Goal: Transaction & Acquisition: Subscribe to service/newsletter

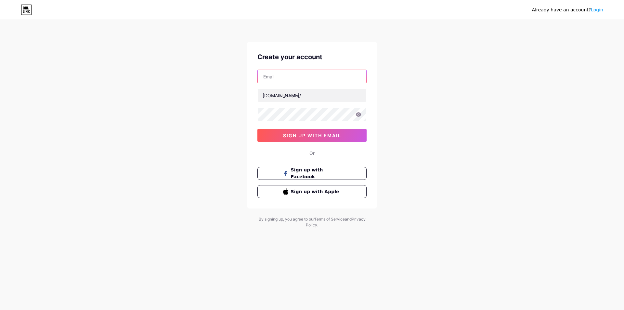
click at [273, 77] on input "text" at bounding box center [312, 76] width 109 height 13
paste input "[EMAIL_ADDRESS][DOMAIN_NAME]"
type input "[EMAIL_ADDRESS][DOMAIN_NAME]"
click at [277, 95] on div "bio.link/" at bounding box center [282, 95] width 38 height 7
click at [291, 96] on input "text" at bounding box center [312, 95] width 109 height 13
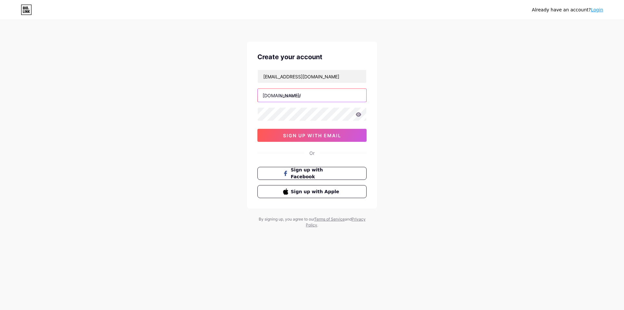
paste input "sabreezzhomeinspection"
click at [304, 136] on span "sign up with email" at bounding box center [312, 136] width 58 height 6
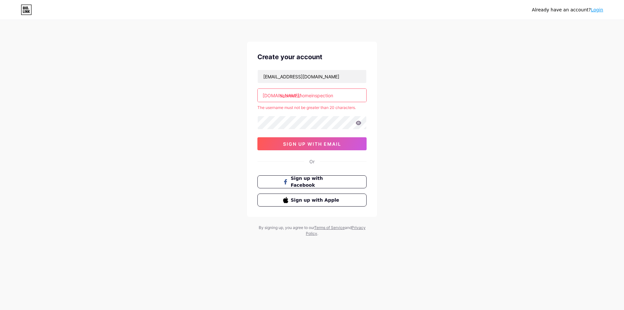
click at [347, 96] on input "sabreezzhomeinspection" at bounding box center [312, 95] width 109 height 13
drag, startPoint x: 337, startPoint y: 96, endPoint x: 312, endPoint y: 98, distance: 25.8
click at [312, 98] on input "sabreezzhomeinspection" at bounding box center [312, 95] width 109 height 13
type input "sabreezzhome"
click at [299, 137] on div "galoda2344@dextrago.com bio.link/ sabreezzhome The username must not be greater…" at bounding box center [312, 110] width 109 height 81
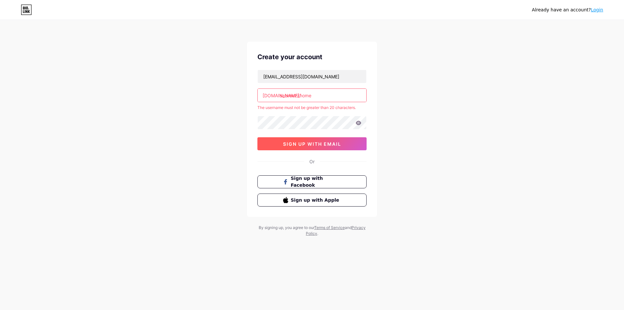
click at [299, 143] on div "Create your account galoda2344@dextrago.com bio.link/ sabreezzhome The username…" at bounding box center [312, 129] width 130 height 175
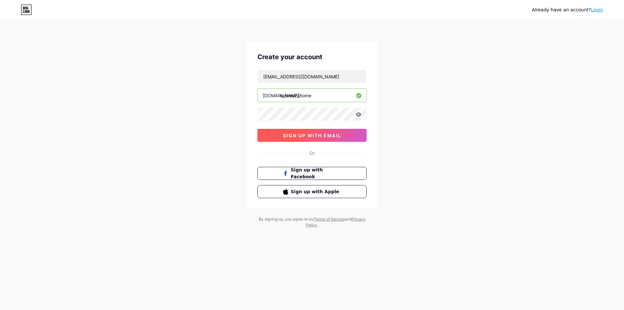
click at [307, 131] on button "sign up with email" at bounding box center [312, 135] width 109 height 13
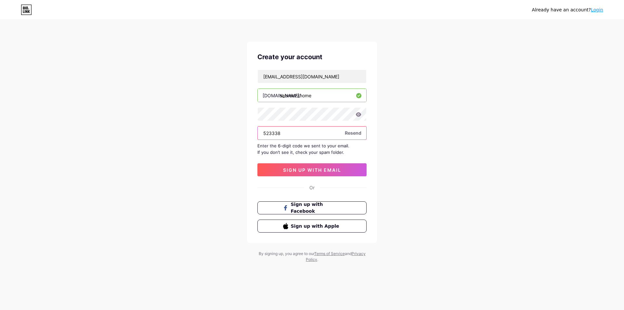
type input "523338"
click at [419, 171] on div "Already have an account? Login Create your account galoda2344@dextrago.com bio.…" at bounding box center [312, 141] width 624 height 283
click at [319, 167] on span "sign up with email" at bounding box center [312, 170] width 58 height 6
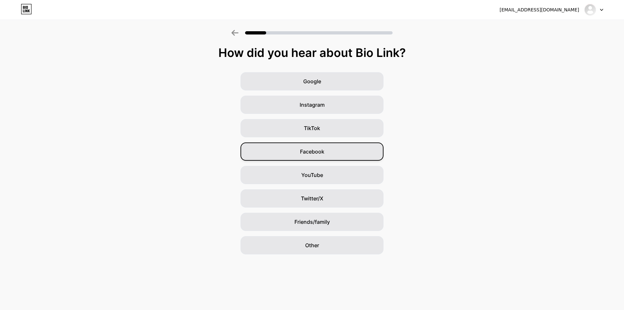
click at [311, 150] on span "Facebook" at bounding box center [312, 152] width 24 height 8
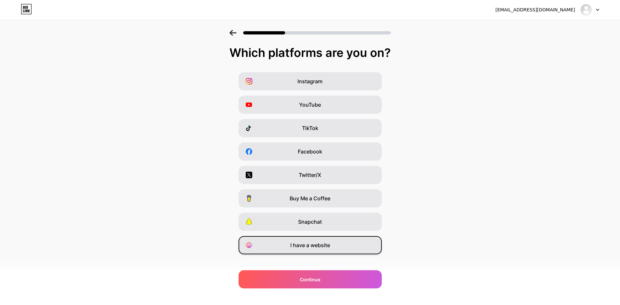
click at [305, 246] on span "I have a website" at bounding box center [310, 245] width 40 height 8
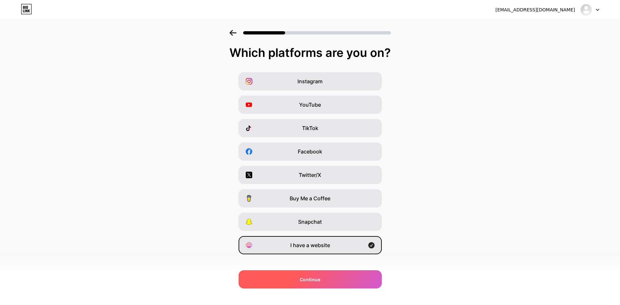
click at [309, 282] on span "Continue" at bounding box center [310, 279] width 20 height 7
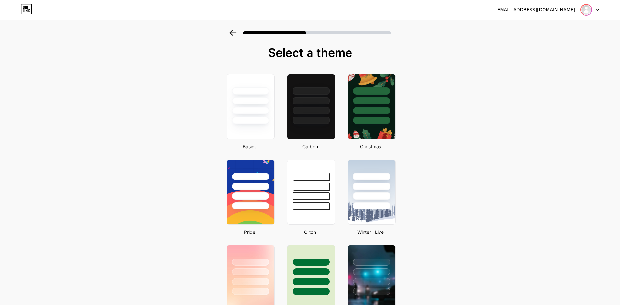
click at [584, 10] on img at bounding box center [586, 10] width 10 height 10
click at [527, 11] on div "[EMAIL_ADDRESS][DOMAIN_NAME]" at bounding box center [535, 10] width 80 height 7
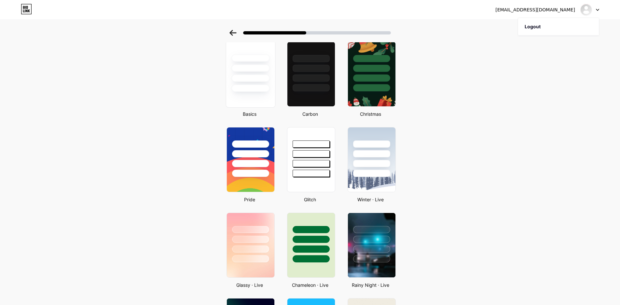
click at [253, 78] on div at bounding box center [250, 77] width 38 height 7
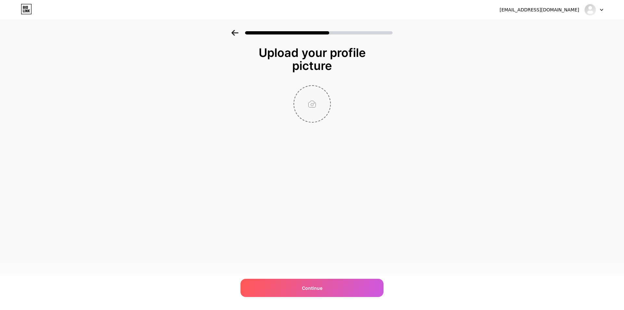
click at [321, 100] on input "file" at bounding box center [312, 104] width 36 height 36
type input "C:\fakepath\Sabreezz Home Inspection Chicago, IL.png"
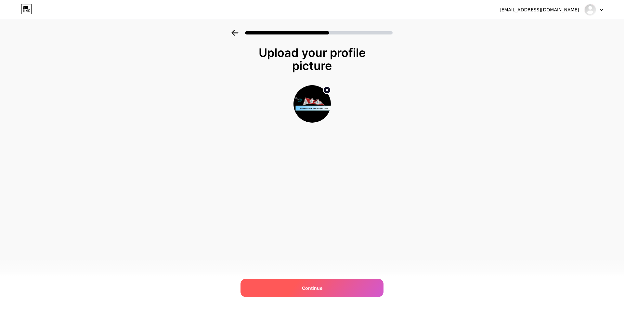
click at [313, 283] on div "Continue" at bounding box center [312, 288] width 143 height 18
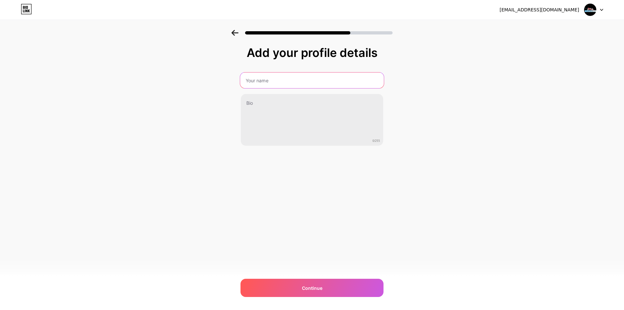
click at [279, 79] on input "text" at bounding box center [312, 81] width 144 height 16
paste input "Sabreezz Home Inspection"
type input "Sabreezz Home Inspection"
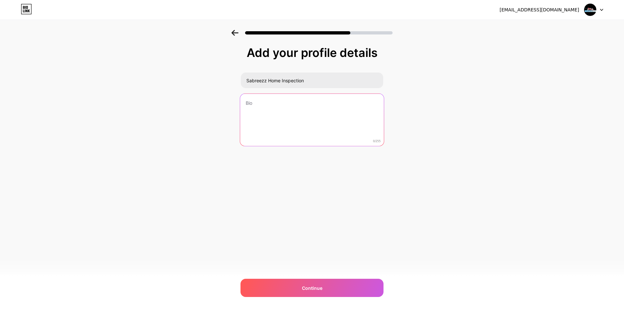
click at [262, 110] on textarea at bounding box center [312, 120] width 144 height 53
paste textarea "Sabreezz Home Inspection is an associate of InterNACHI, the leading home inspec…"
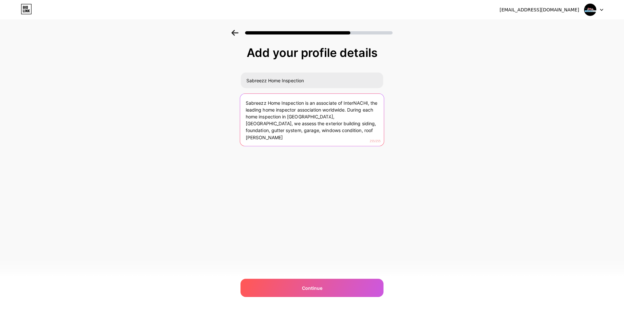
drag, startPoint x: 285, startPoint y: 132, endPoint x: 266, endPoint y: 133, distance: 18.9
click at [266, 133] on textarea "Sabreezz Home Inspection is an associate of InterNACHI, the leading home inspec…" at bounding box center [312, 120] width 144 height 53
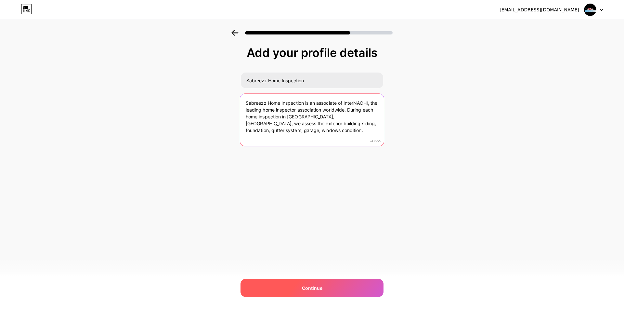
type textarea "Sabreezz Home Inspection is an associate of InterNACHI, the leading home inspec…"
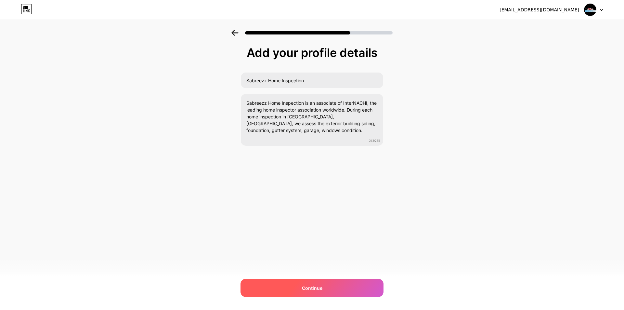
click at [314, 281] on div "Continue" at bounding box center [312, 288] width 143 height 18
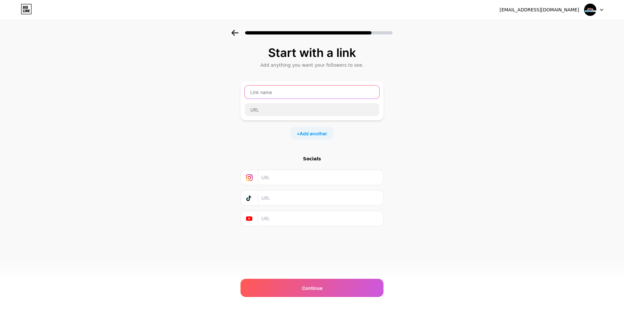
click at [259, 91] on input "text" at bounding box center [312, 92] width 135 height 13
paste input "Sabreezz Home Inspection"
type input "Sabreezz Home Inspection"
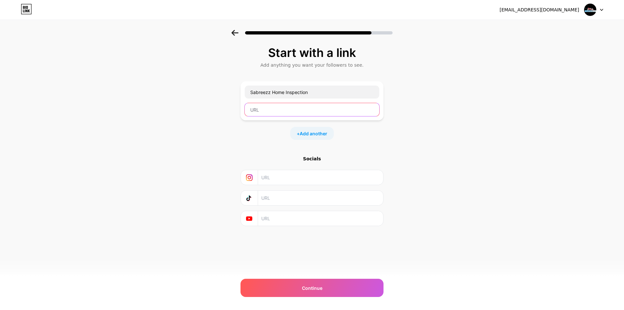
click at [263, 106] on input "text" at bounding box center [312, 109] width 135 height 13
paste input "https://g.co/kgs/e5n3BWb"
type input "https://g.co/kgs/e5n3BWb"
click at [219, 143] on div "Start with a link Add anything you want your followers to see. Sabreezz Home In…" at bounding box center [312, 144] width 624 height 229
click at [310, 133] on span "Add another" at bounding box center [314, 133] width 28 height 7
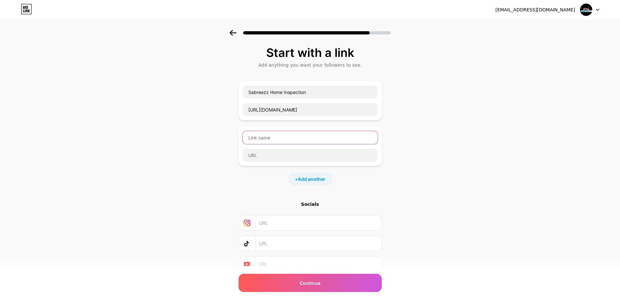
click at [274, 133] on input "text" at bounding box center [310, 137] width 135 height 13
paste input "1335 E 75th St, Chicago, IL 60619, United States"
drag, startPoint x: 348, startPoint y: 135, endPoint x: 396, endPoint y: 134, distance: 48.5
click at [396, 134] on div "Start with a link Add anything you want your followers to see. Sabreezz Home In…" at bounding box center [310, 167] width 620 height 274
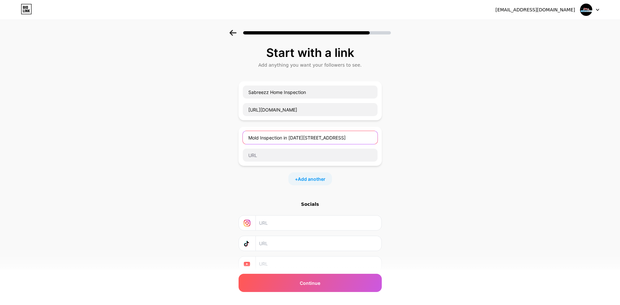
scroll to position [0, 0]
drag, startPoint x: 325, startPoint y: 138, endPoint x: 292, endPoint y: 138, distance: 33.2
click at [292, 138] on input "Mold Inspection in 1335 E 75th St, Chicago, IL" at bounding box center [310, 137] width 135 height 13
type input "Mold Inspection in Chicago, IL"
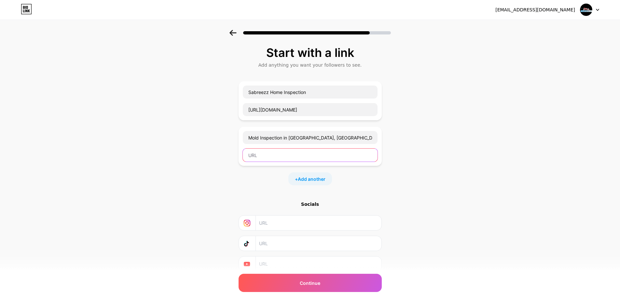
click at [269, 160] on input "text" at bounding box center [310, 155] width 135 height 13
paste input "1335 E 75th St, Chicago, IL 60619, United States"
click at [275, 157] on input "1335 E 75th St, Chicago, IL 60619, United States" at bounding box center [310, 155] width 135 height 13
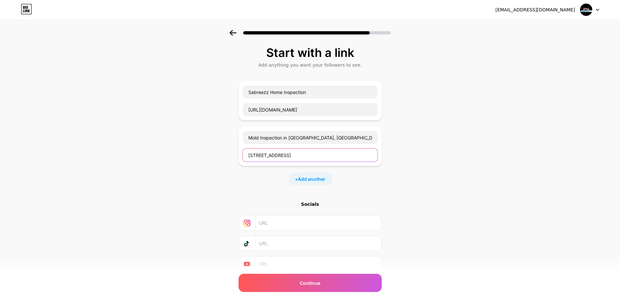
paste input "https://share.google/wL4u6dPKJusT7cYPT"
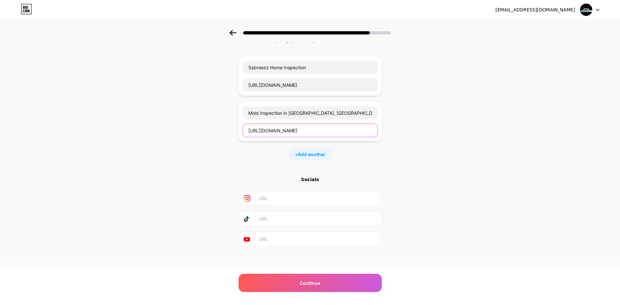
scroll to position [25, 0]
type input "https://share.google/wL4u6dPKJusT7cYPT"
click at [422, 160] on div "Start with a link Add anything you want your followers to see. Sabreezz Home In…" at bounding box center [310, 142] width 620 height 274
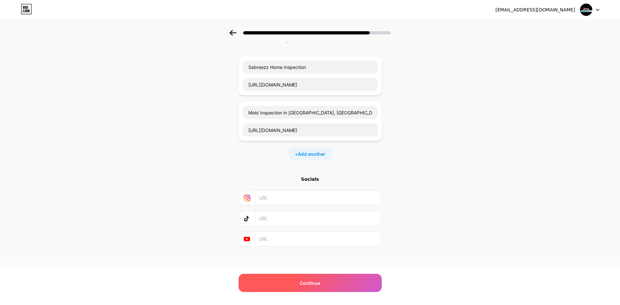
click at [306, 282] on span "Continue" at bounding box center [310, 283] width 20 height 7
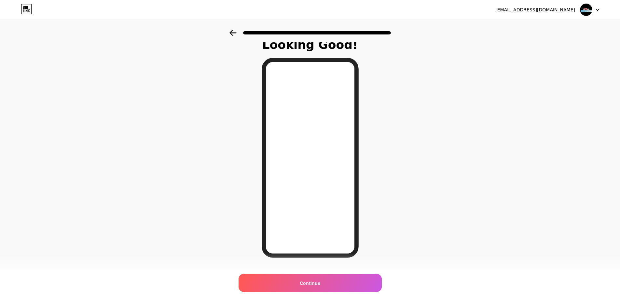
scroll to position [22, 0]
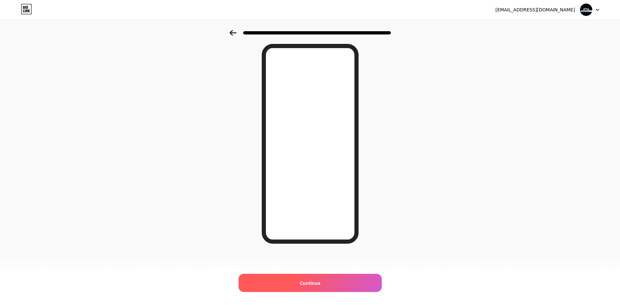
click at [313, 282] on span "Continue" at bounding box center [310, 283] width 20 height 7
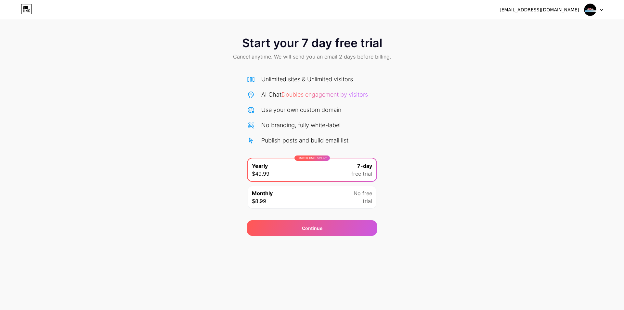
click at [594, 10] on img at bounding box center [590, 10] width 12 height 12
click at [537, 14] on div "[EMAIL_ADDRESS][DOMAIN_NAME]" at bounding box center [552, 10] width 104 height 12
click at [539, 11] on div "[EMAIL_ADDRESS][DOMAIN_NAME]" at bounding box center [540, 10] width 80 height 7
drag, startPoint x: 534, startPoint y: 14, endPoint x: 529, endPoint y: 15, distance: 4.7
click at [533, 14] on div "[EMAIL_ADDRESS][DOMAIN_NAME]" at bounding box center [552, 10] width 104 height 12
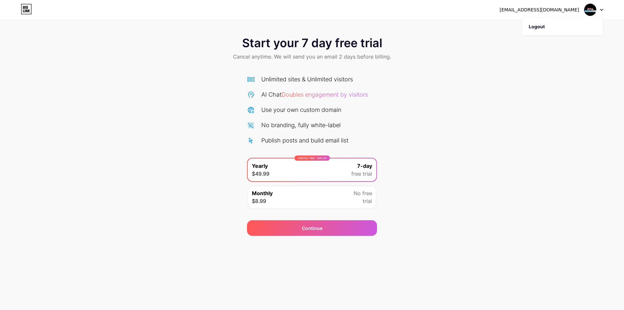
click at [295, 204] on div "Monthly $8.99 No free trial" at bounding box center [312, 197] width 129 height 23
click at [26, 10] on icon at bounding box center [27, 10] width 2 height 3
click at [285, 140] on div "Publish posts and build email list" at bounding box center [304, 140] width 87 height 9
click at [286, 128] on div "No branding, fully white-label" at bounding box center [300, 125] width 79 height 9
click at [277, 114] on div "Use your own custom domain" at bounding box center [301, 109] width 80 height 9
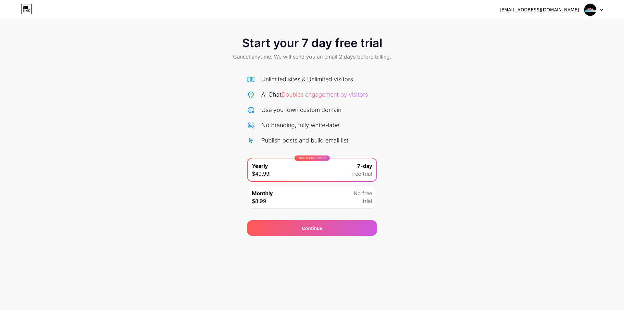
click at [268, 98] on div "AI Chat Doubles engagement by visitors" at bounding box center [314, 94] width 107 height 9
click at [269, 80] on div "Unlimited sites & Unlimited visitors" at bounding box center [307, 79] width 92 height 9
click at [307, 227] on div "Continue" at bounding box center [312, 228] width 20 height 7
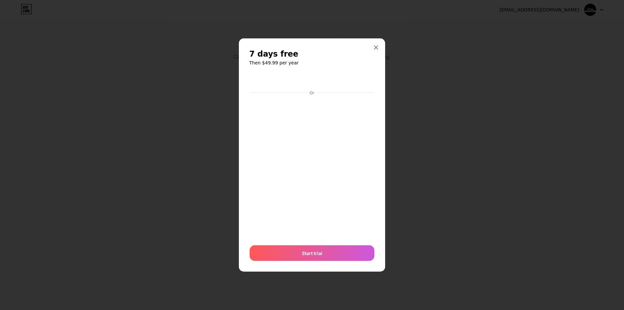
click at [373, 40] on div "7 days free Then $49.99 per year Or Start trial" at bounding box center [312, 155] width 146 height 234
click at [373, 42] on div at bounding box center [376, 48] width 12 height 12
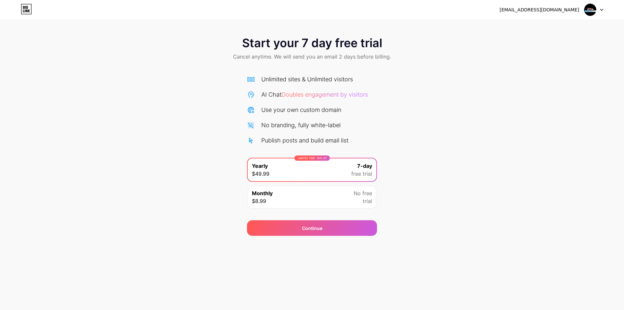
click at [591, 8] on img at bounding box center [590, 10] width 12 height 12
click at [550, 7] on div "[EMAIL_ADDRESS][DOMAIN_NAME]" at bounding box center [540, 10] width 80 height 7
click at [526, 12] on div "[EMAIL_ADDRESS][DOMAIN_NAME]" at bounding box center [540, 10] width 80 height 7
click at [525, 12] on div "[EMAIL_ADDRESS][DOMAIN_NAME]" at bounding box center [540, 10] width 80 height 7
click at [520, 11] on div "[EMAIL_ADDRESS][DOMAIN_NAME] Logout" at bounding box center [312, 10] width 624 height 12
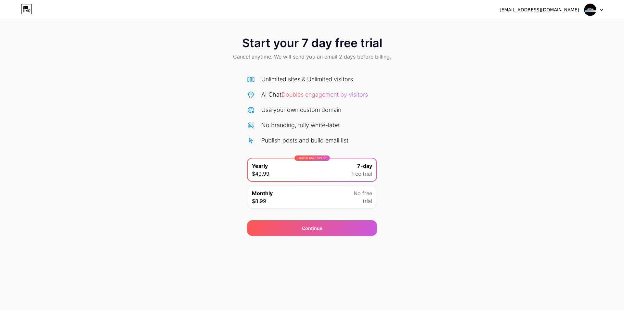
click at [514, 11] on div "[EMAIL_ADDRESS][DOMAIN_NAME] Logout" at bounding box center [312, 10] width 624 height 12
click at [511, 11] on div "[EMAIL_ADDRESS][DOMAIN_NAME] Logout" at bounding box center [312, 10] width 624 height 12
click at [510, 11] on div "[EMAIL_ADDRESS][DOMAIN_NAME] Logout" at bounding box center [312, 10] width 624 height 12
click at [508, 12] on div "[EMAIL_ADDRESS][DOMAIN_NAME] Logout" at bounding box center [312, 10] width 624 height 12
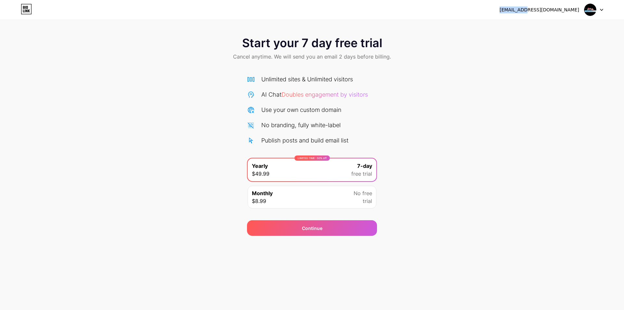
click at [507, 12] on div "[EMAIL_ADDRESS][DOMAIN_NAME] Logout" at bounding box center [312, 10] width 624 height 12
click at [507, 13] on div "[EMAIL_ADDRESS][DOMAIN_NAME] Logout" at bounding box center [312, 10] width 624 height 12
click at [23, 10] on icon at bounding box center [26, 9] width 11 height 10
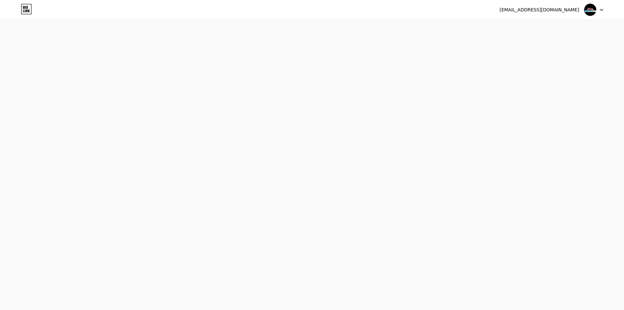
click at [23, 10] on icon at bounding box center [26, 9] width 11 height 10
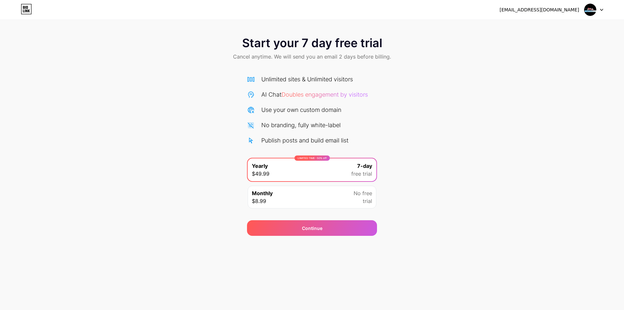
click at [299, 198] on div "Monthly $8.99 No free trial" at bounding box center [312, 197] width 129 height 23
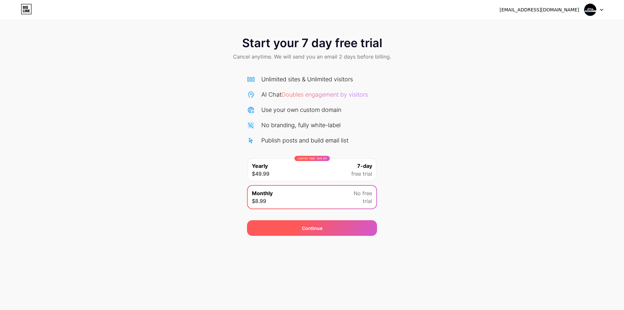
click at [308, 227] on div "Continue" at bounding box center [312, 228] width 20 height 7
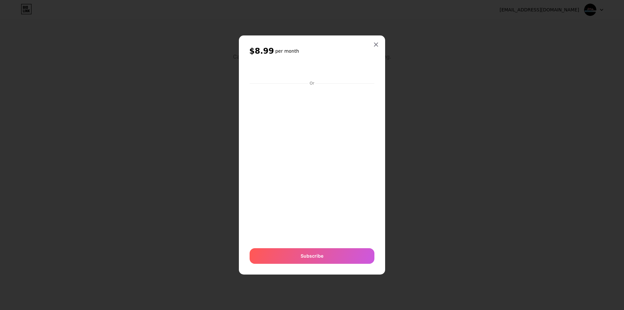
click at [376, 70] on div "$8.99 per month Or Subscribe" at bounding box center [312, 154] width 146 height 239
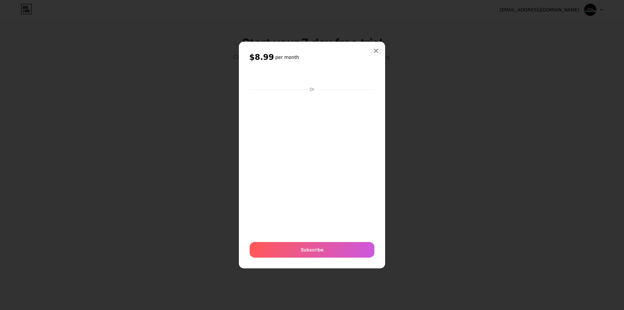
click at [373, 45] on div at bounding box center [376, 51] width 12 height 12
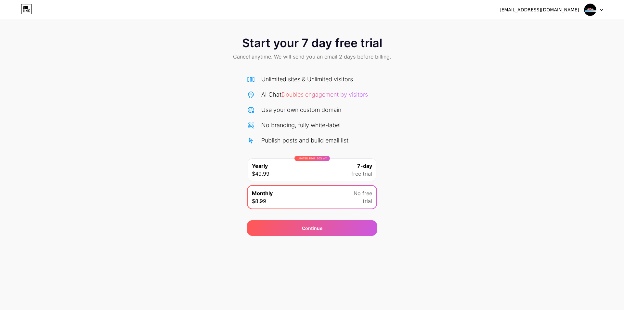
click at [269, 156] on div "Unlimited sites & Unlimited visitors AI Chat Doubles engagement by visitors Use…" at bounding box center [312, 144] width 130 height 138
click at [296, 78] on div "Unlimited sites & Unlimited visitors" at bounding box center [307, 79] width 92 height 9
click at [28, 4] on div "[EMAIL_ADDRESS][DOMAIN_NAME] Logout" at bounding box center [312, 10] width 624 height 20
click at [594, 7] on img at bounding box center [590, 10] width 12 height 12
click at [103, 33] on div "Start your 7 day free trial Cancel anytime. We will send you an email 2 days be…" at bounding box center [312, 49] width 624 height 38
